Goal: Task Accomplishment & Management: Use online tool/utility

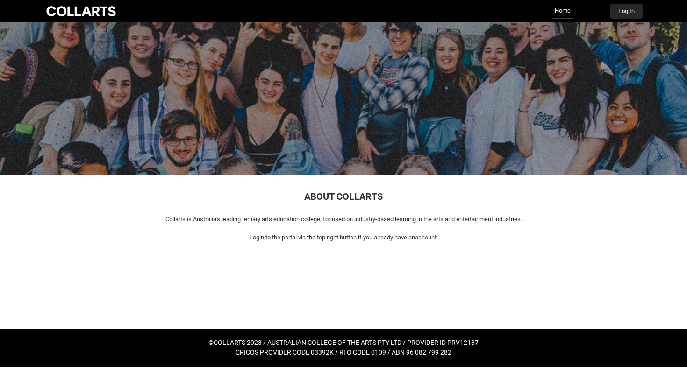
click at [622, 8] on button "Log In" at bounding box center [626, 11] width 32 height 15
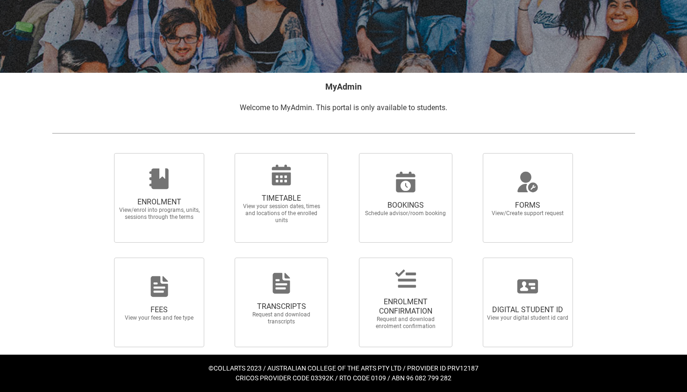
scroll to position [114, 0]
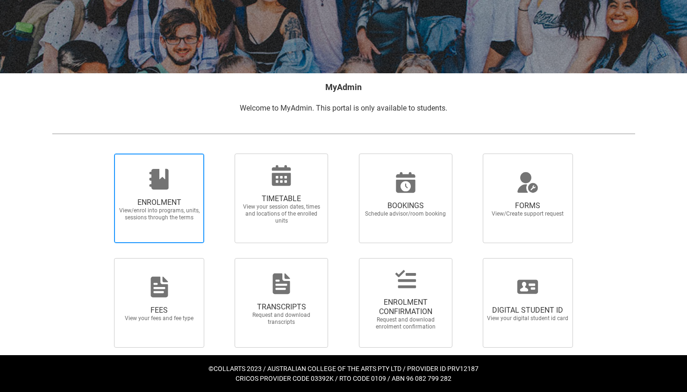
click at [173, 187] on div at bounding box center [159, 179] width 90 height 22
click at [103, 154] on input "ENROLMENT View/enrol into programs, units, sessions through the terms" at bounding box center [102, 153] width 0 height 0
radio input "true"
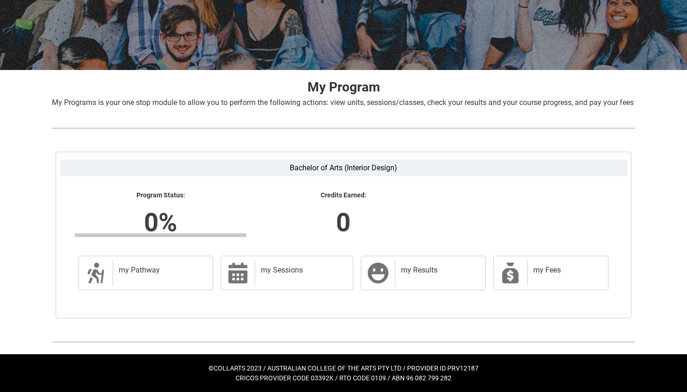
scroll to position [128, 0]
click at [192, 268] on h2 "my Pathway" at bounding box center [161, 270] width 85 height 9
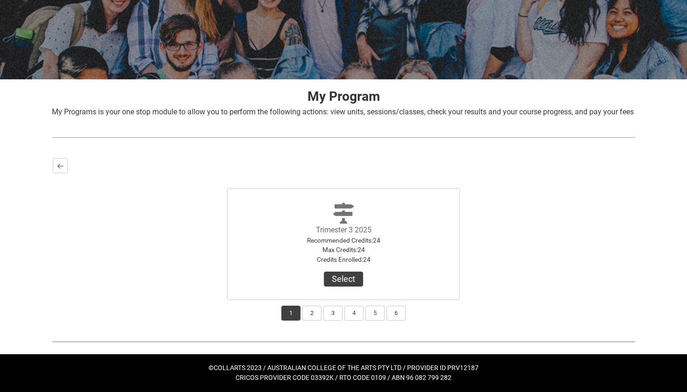
scroll to position [118, 0]
click at [313, 317] on button "2" at bounding box center [311, 313] width 19 height 15
click at [332, 318] on button "3" at bounding box center [332, 313] width 19 height 15
click at [354, 319] on button "4" at bounding box center [353, 313] width 19 height 15
click at [375, 319] on button "5" at bounding box center [374, 313] width 19 height 15
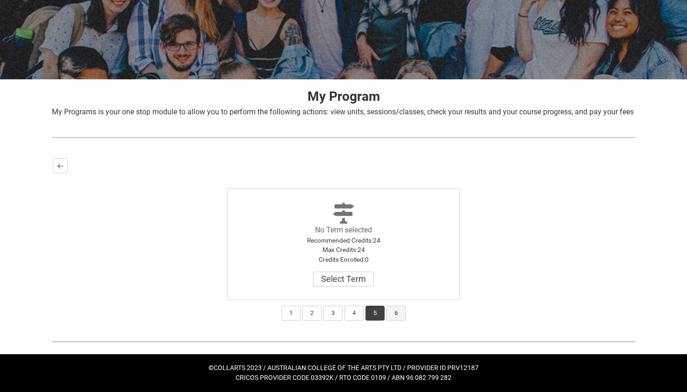
click at [402, 316] on button "6" at bounding box center [395, 313] width 19 height 15
click at [290, 317] on button "1" at bounding box center [290, 313] width 19 height 15
click at [312, 311] on button "2" at bounding box center [311, 313] width 19 height 15
click at [347, 278] on button "Select Term" at bounding box center [343, 279] width 61 height 15
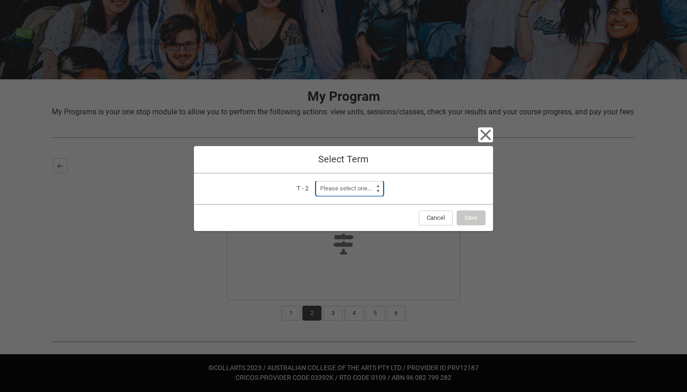
select select "a0pI70000004aTdIAI"
click at [484, 134] on icon "button" at bounding box center [485, 135] width 11 height 11
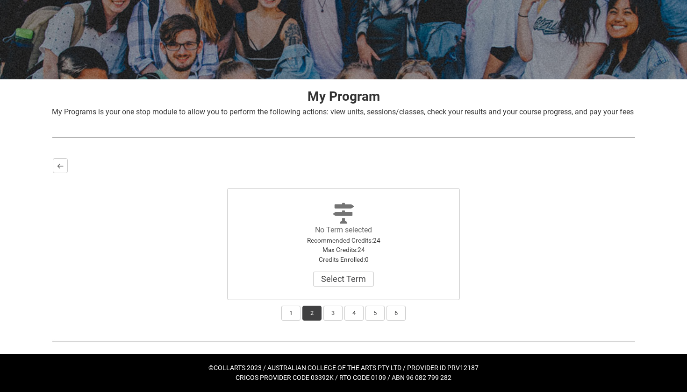
click at [297, 324] on div "Bachelor of Arts (Interior Design) Program Status: 0% Progress 0% Credits Earne…" at bounding box center [343, 239] width 598 height 179
click at [289, 307] on button "1" at bounding box center [290, 313] width 19 height 15
click at [344, 277] on button "Select" at bounding box center [343, 279] width 39 height 15
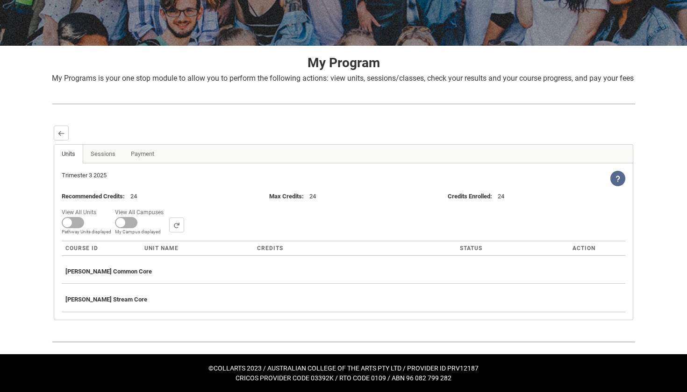
scroll to position [151, 0]
click at [107, 159] on link "Sessions" at bounding box center [103, 154] width 41 height 19
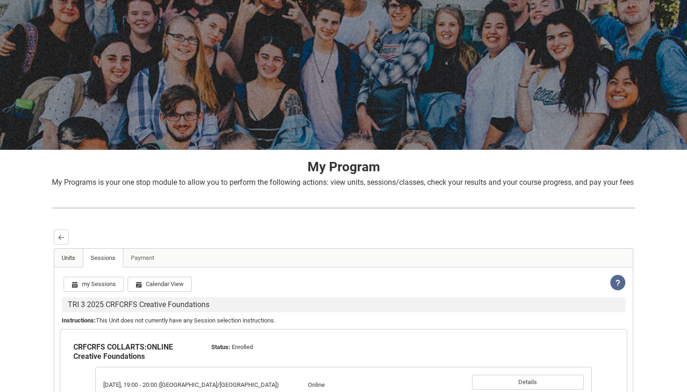
click at [70, 266] on link "Units" at bounding box center [68, 258] width 29 height 19
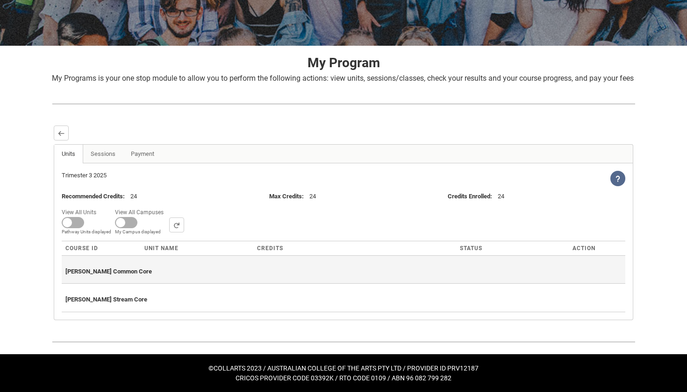
click at [131, 284] on th "BAID Common Core" at bounding box center [343, 270] width 563 height 29
click at [138, 273] on div "BAID Common Core" at bounding box center [343, 270] width 556 height 21
click at [148, 272] on div "BAID Common Core" at bounding box center [343, 270] width 556 height 21
click at [121, 265] on div "BAID Common Core" at bounding box center [343, 270] width 556 height 21
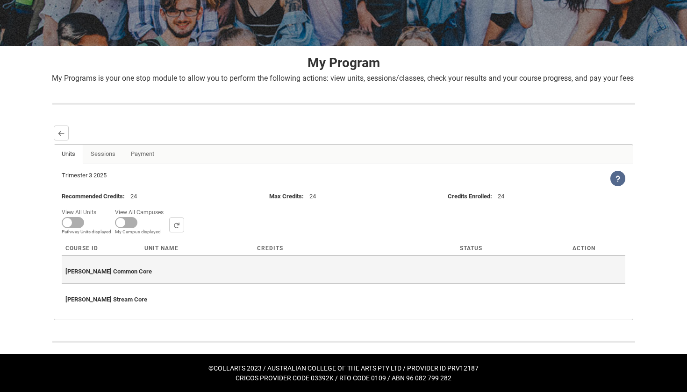
click at [159, 268] on div "BAID Common Core" at bounding box center [343, 270] width 556 height 21
click at [111, 274] on span "BAID Common Core" at bounding box center [108, 271] width 86 height 7
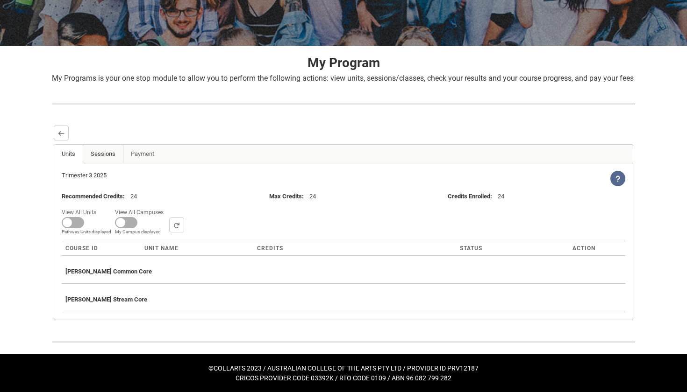
click at [110, 162] on link "Sessions" at bounding box center [103, 154] width 41 height 19
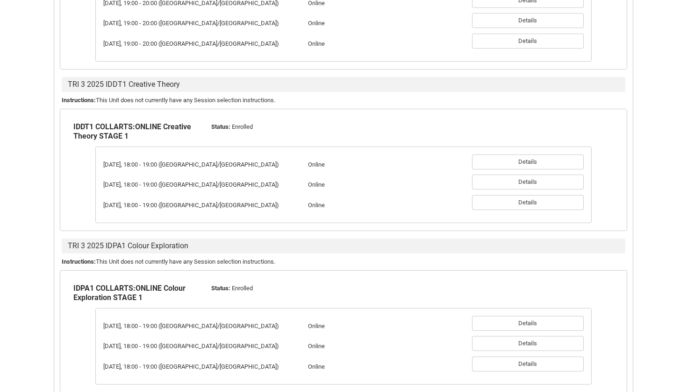
scroll to position [423, 0]
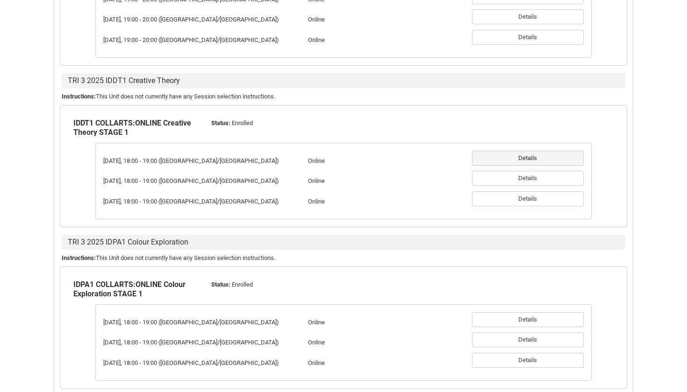
click at [495, 166] on button "Details" at bounding box center [528, 158] width 112 height 15
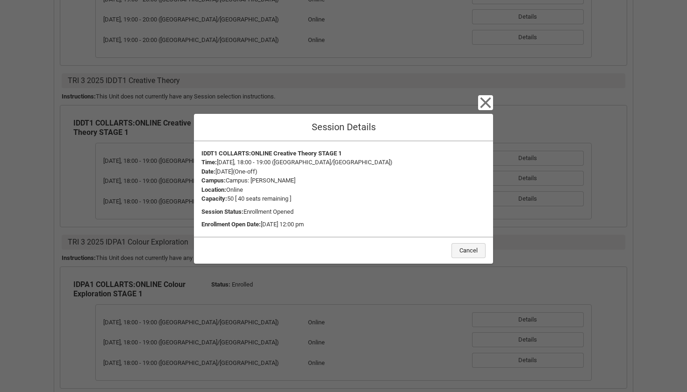
click at [477, 250] on button "Cancel" at bounding box center [468, 250] width 34 height 15
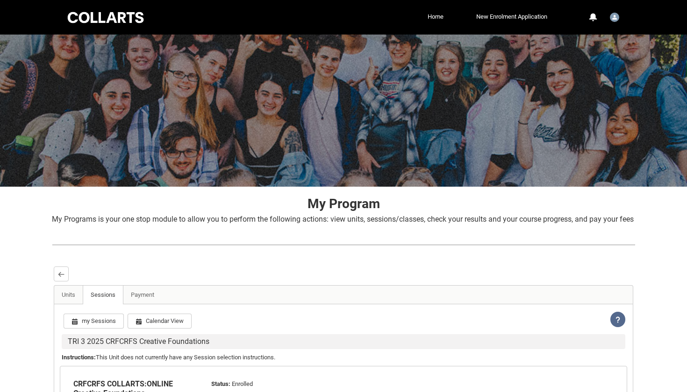
scroll to position [0, 0]
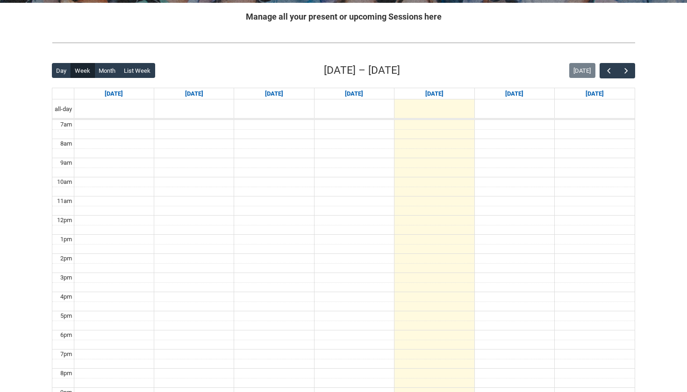
scroll to position [195, 0]
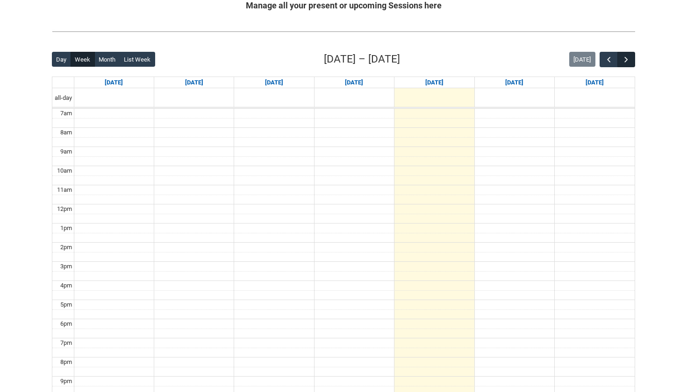
click at [627, 58] on span "button" at bounding box center [625, 59] width 9 height 9
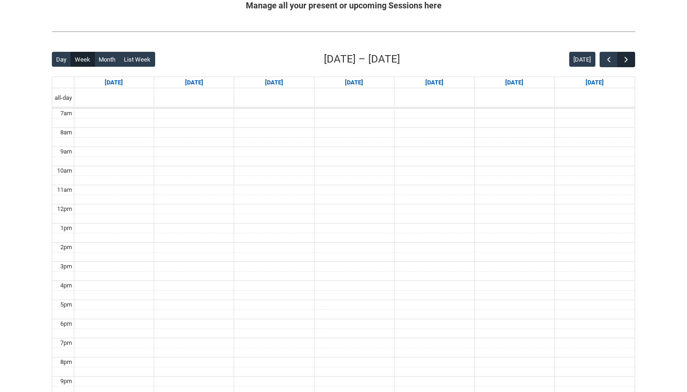
click at [627, 58] on span "button" at bounding box center [625, 59] width 9 height 9
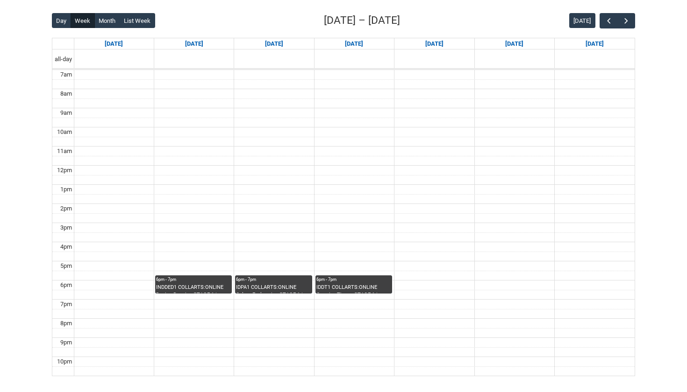
scroll to position [237, 0]
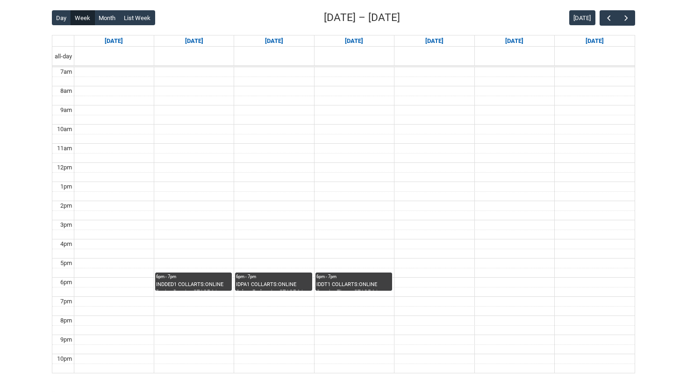
click at [189, 275] on div "6pm - 7pm" at bounding box center [193, 277] width 75 height 7
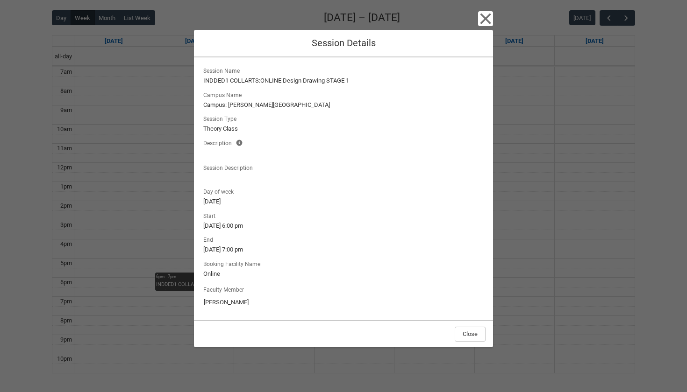
click at [483, 19] on icon "button" at bounding box center [485, 18] width 15 height 15
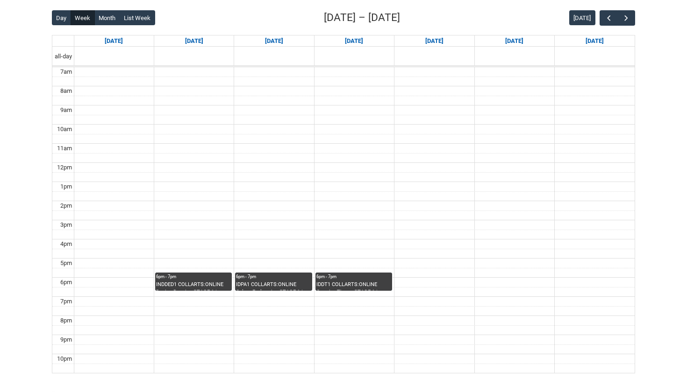
click at [273, 283] on div "IDPA1 COLLARTS:ONLINE Colour Exploration STAGE 1 | Online | [PERSON_NAME]" at bounding box center [273, 286] width 75 height 10
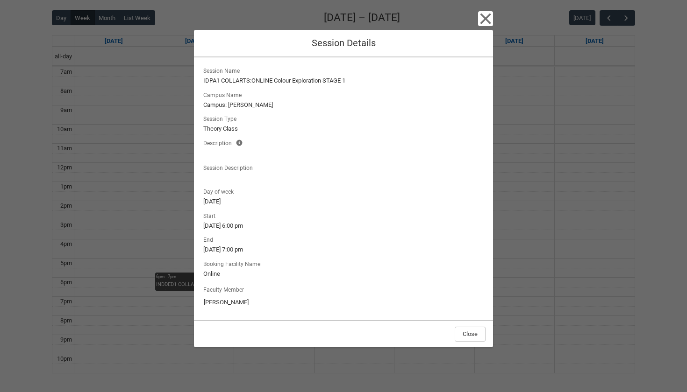
click at [485, 22] on icon "button" at bounding box center [485, 18] width 15 height 15
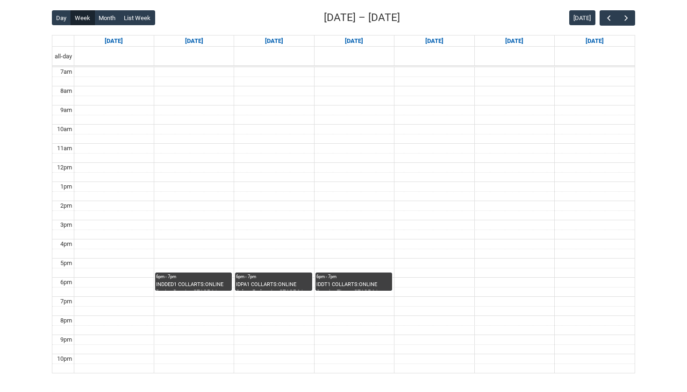
click at [355, 280] on div "6pm - 7pm" at bounding box center [353, 277] width 75 height 7
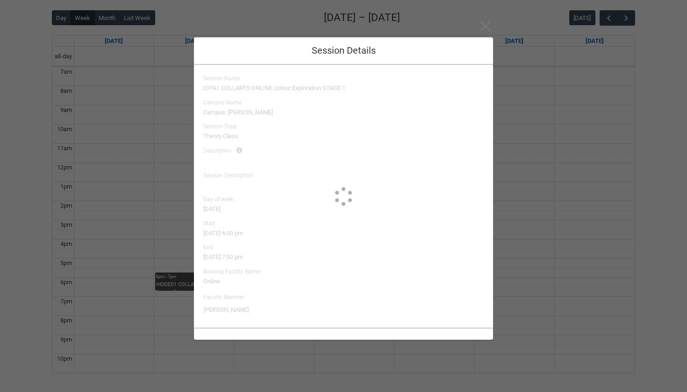
type input "[PERSON_NAME]"
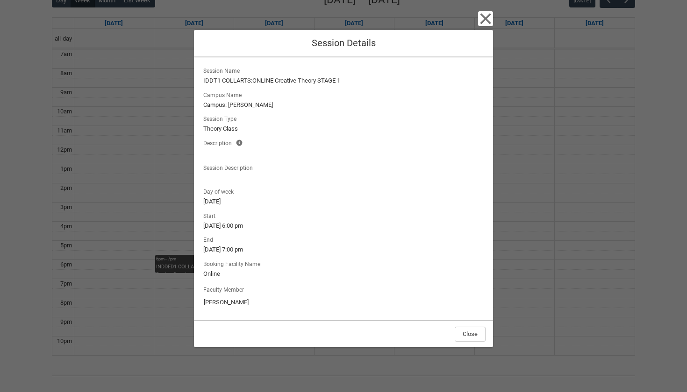
scroll to position [279, 0]
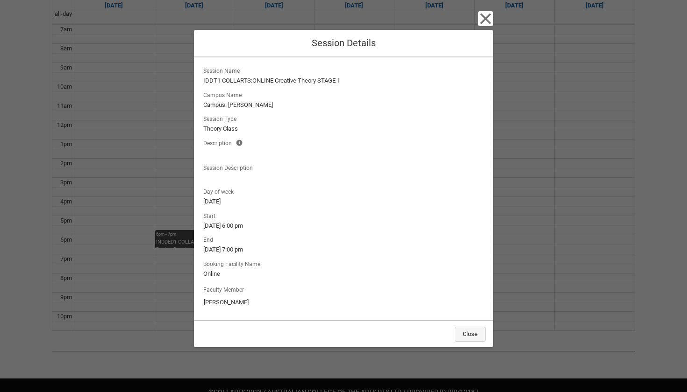
click at [469, 333] on button "Close" at bounding box center [470, 334] width 31 height 15
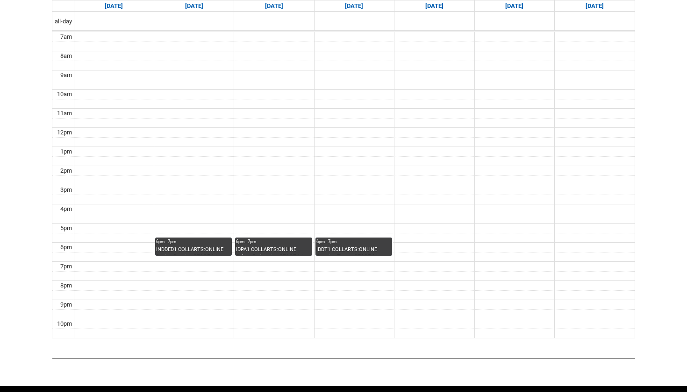
scroll to position [150, 0]
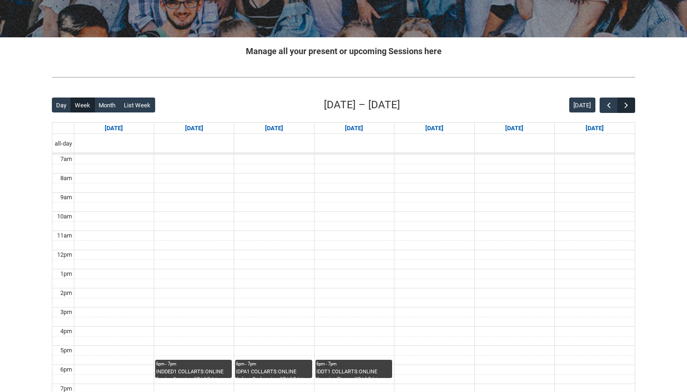
click at [629, 108] on span "button" at bounding box center [625, 105] width 9 height 9
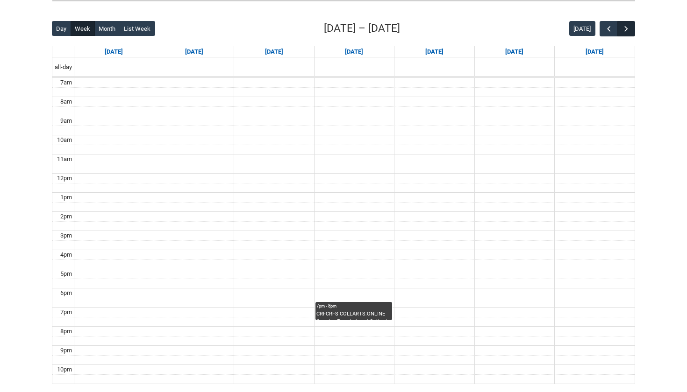
scroll to position [228, 0]
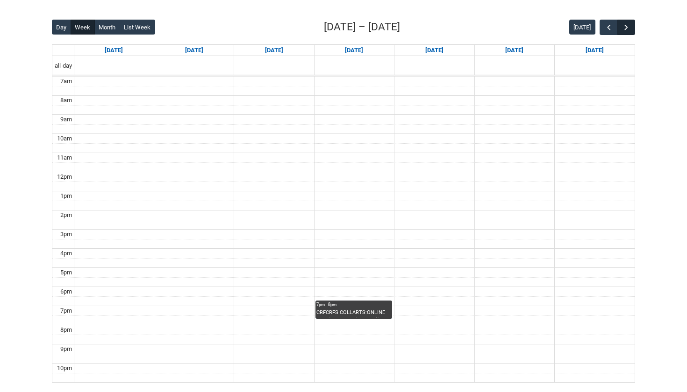
click at [633, 27] on button "button" at bounding box center [626, 27] width 18 height 15
click at [631, 27] on button "button" at bounding box center [626, 27] width 18 height 15
click at [631, 26] on button "button" at bounding box center [626, 27] width 18 height 15
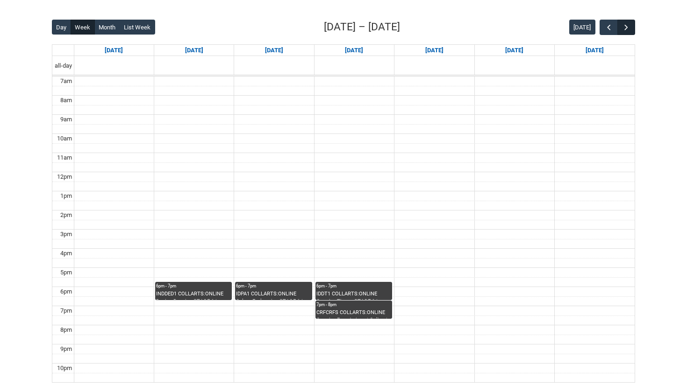
click at [631, 26] on button "button" at bounding box center [626, 27] width 18 height 15
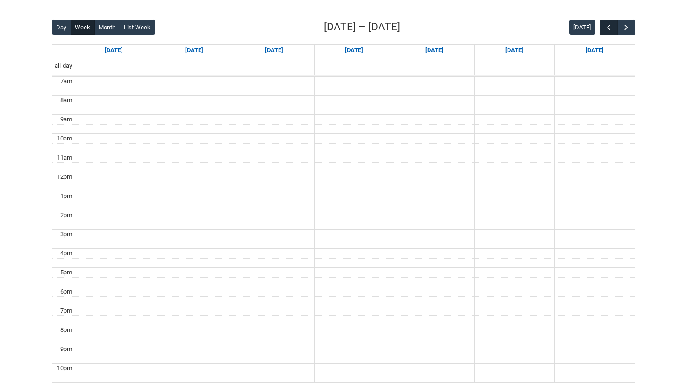
click at [608, 26] on span "button" at bounding box center [608, 27] width 9 height 9
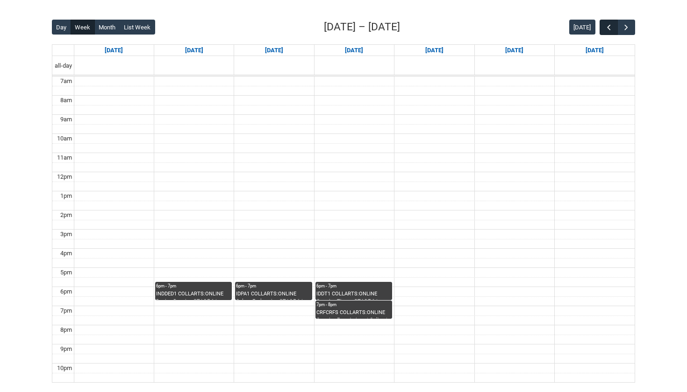
click at [609, 28] on span "button" at bounding box center [608, 27] width 9 height 9
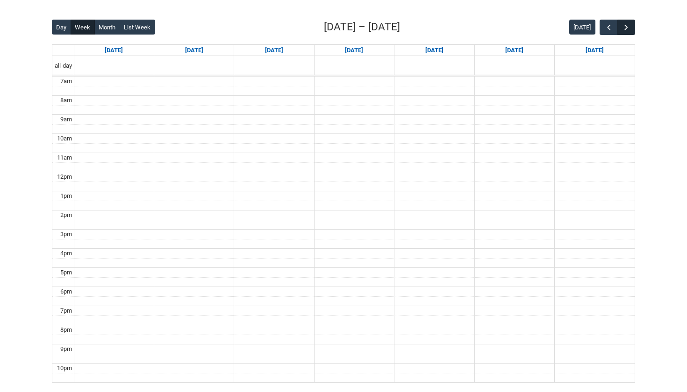
click at [627, 27] on span "button" at bounding box center [625, 27] width 9 height 9
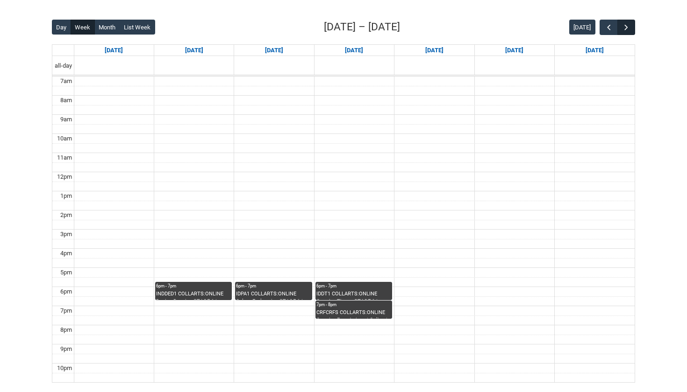
click at [627, 28] on span "button" at bounding box center [625, 27] width 9 height 9
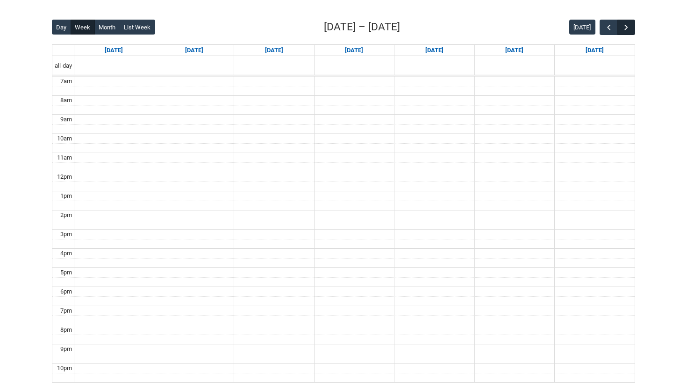
click at [627, 28] on span "button" at bounding box center [625, 27] width 9 height 9
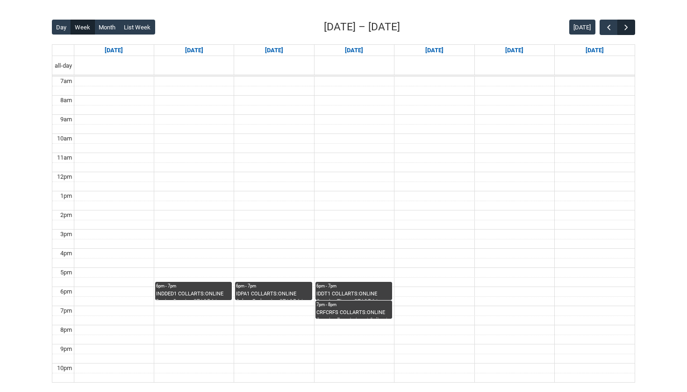
click at [627, 28] on span "button" at bounding box center [625, 27] width 9 height 9
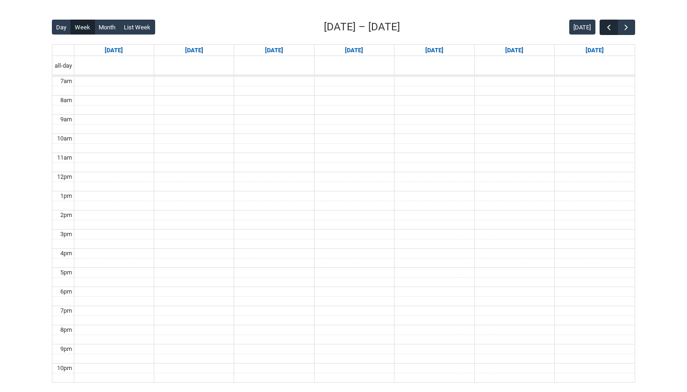
click at [607, 29] on span "button" at bounding box center [608, 27] width 9 height 9
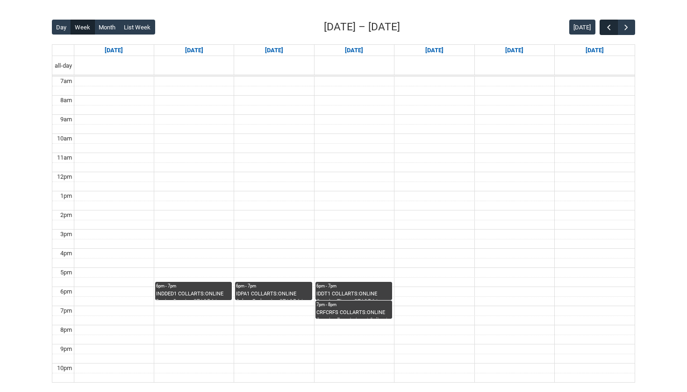
click at [607, 29] on span "button" at bounding box center [608, 27] width 9 height 9
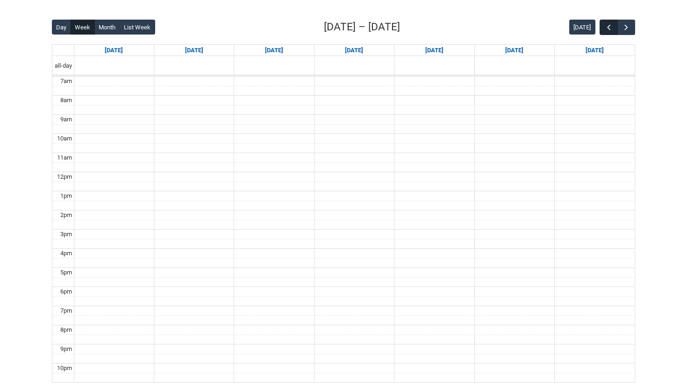
click at [607, 29] on span "button" at bounding box center [608, 27] width 9 height 9
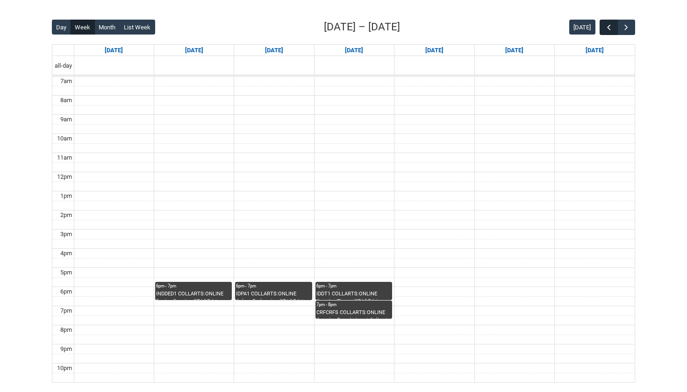
click at [607, 29] on span "button" at bounding box center [608, 27] width 9 height 9
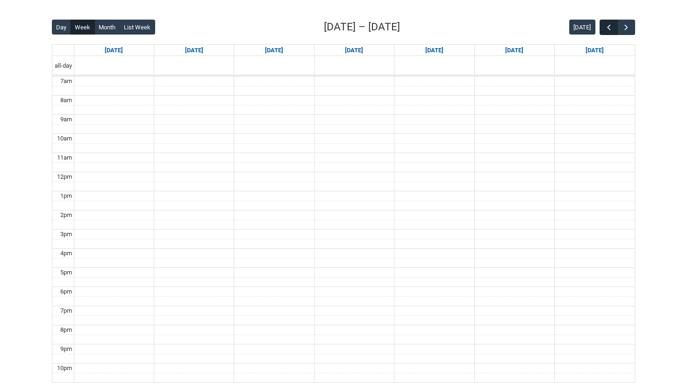
click at [607, 29] on span "button" at bounding box center [608, 27] width 9 height 9
click at [608, 30] on span "button" at bounding box center [608, 27] width 9 height 9
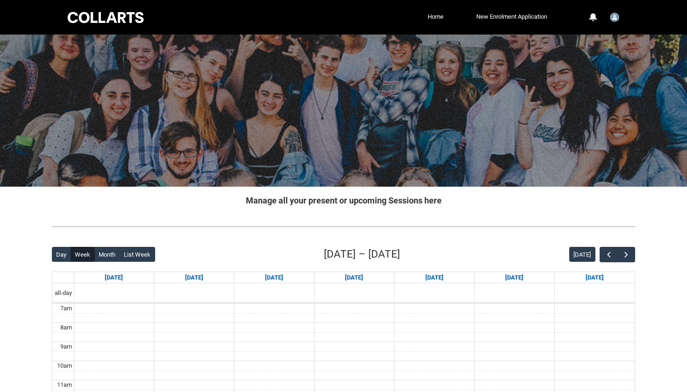
scroll to position [0, 0]
click at [120, 14] on div at bounding box center [105, 17] width 79 height 14
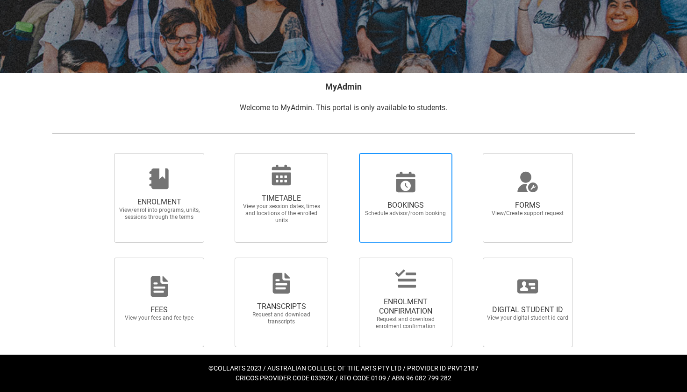
scroll to position [114, 0]
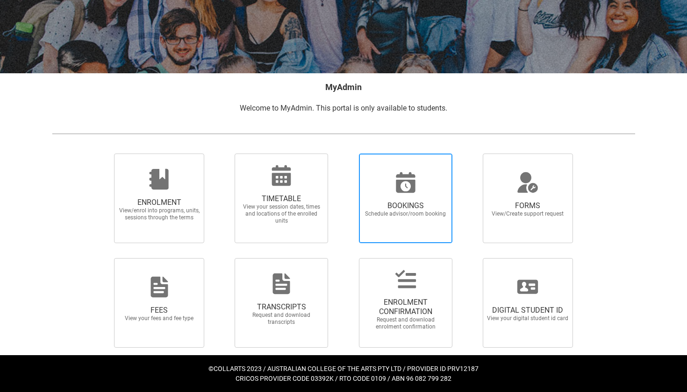
click at [442, 171] on div at bounding box center [406, 182] width 90 height 22
click at [347, 154] on input "BOOKINGS Schedule advisor/room booking" at bounding box center [347, 153] width 0 height 0
radio input "true"
